Goal: Check status: Check status

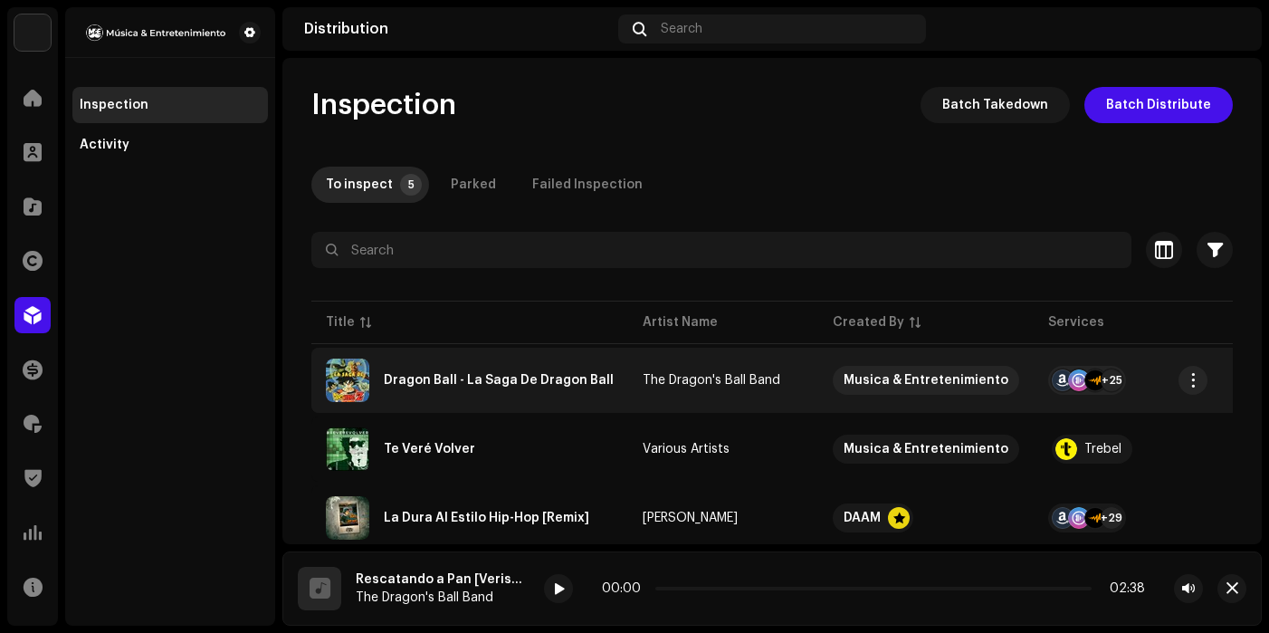
click at [818, 367] on td "Musica & Entretenimiento" at bounding box center [925, 380] width 215 height 65
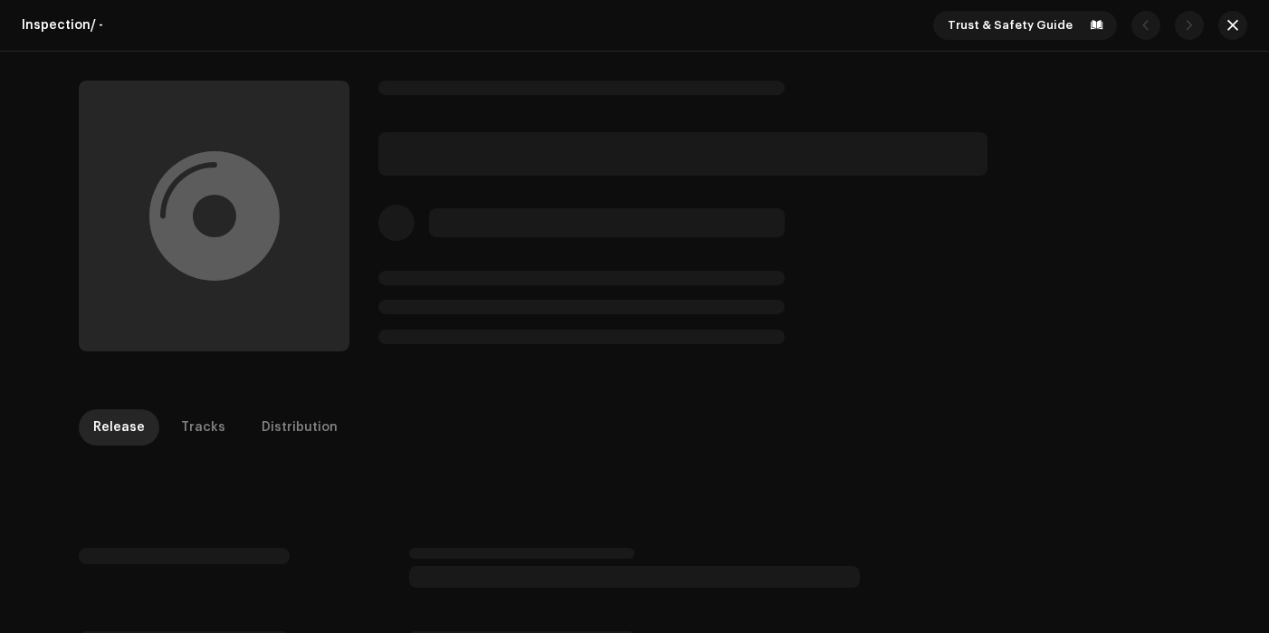
scroll to position [272, 0]
